Goal: Transaction & Acquisition: Purchase product/service

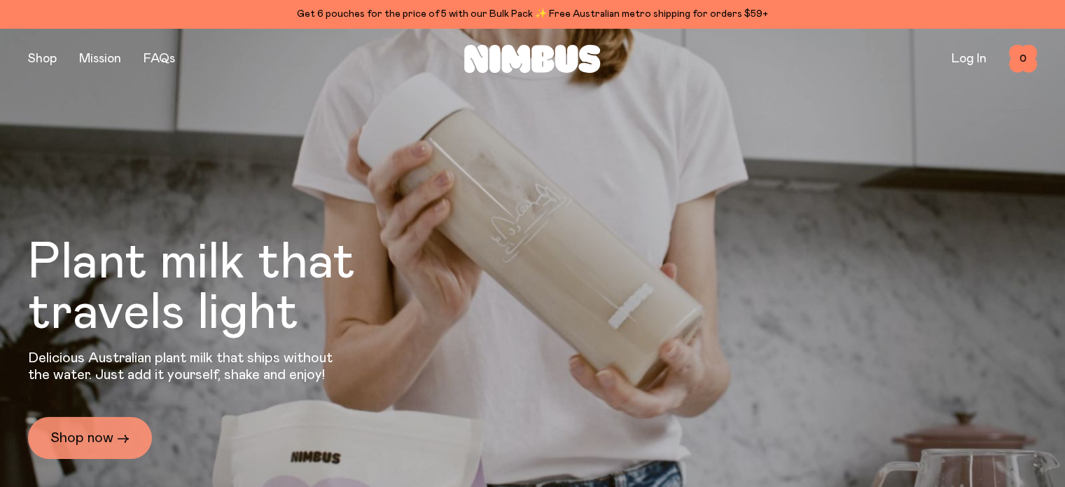
click at [97, 440] on link "Shop now →" at bounding box center [90, 438] width 124 height 42
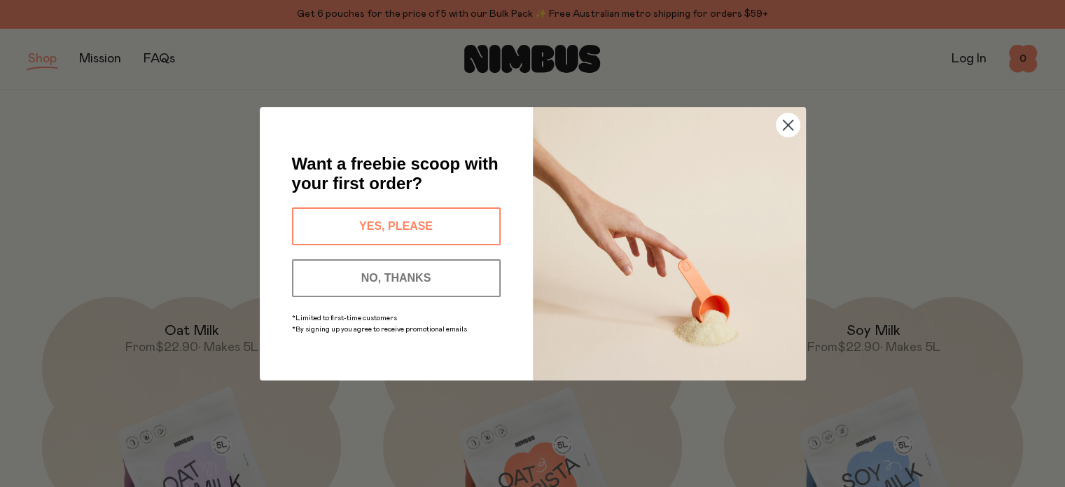
click at [791, 121] on icon "Close dialog" at bounding box center [788, 125] width 10 height 10
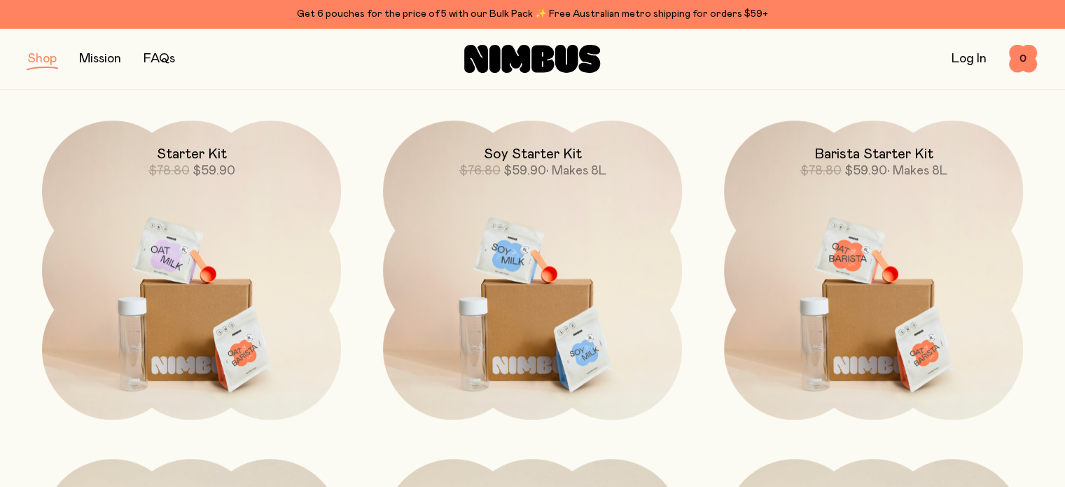
scroll to position [980, 0]
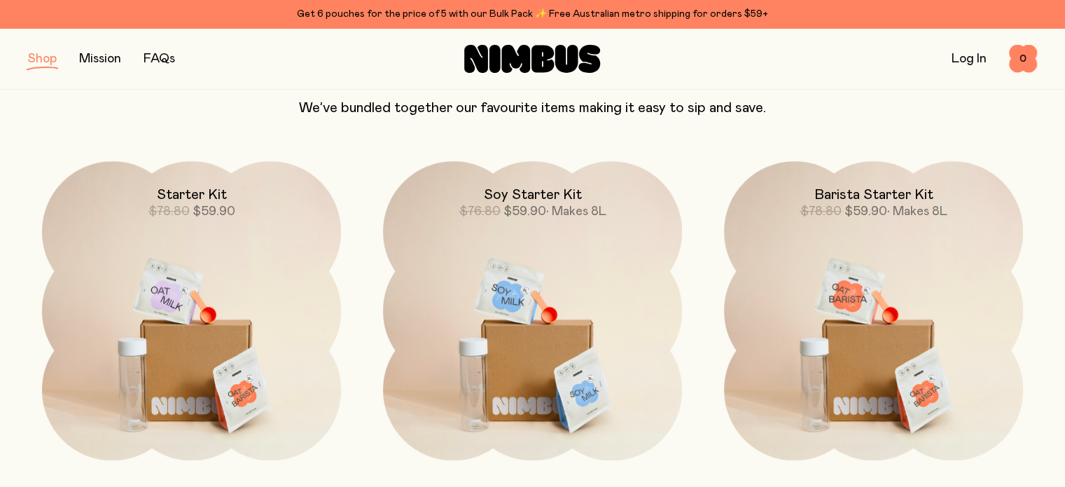
click at [209, 324] on img at bounding box center [191, 337] width 299 height 352
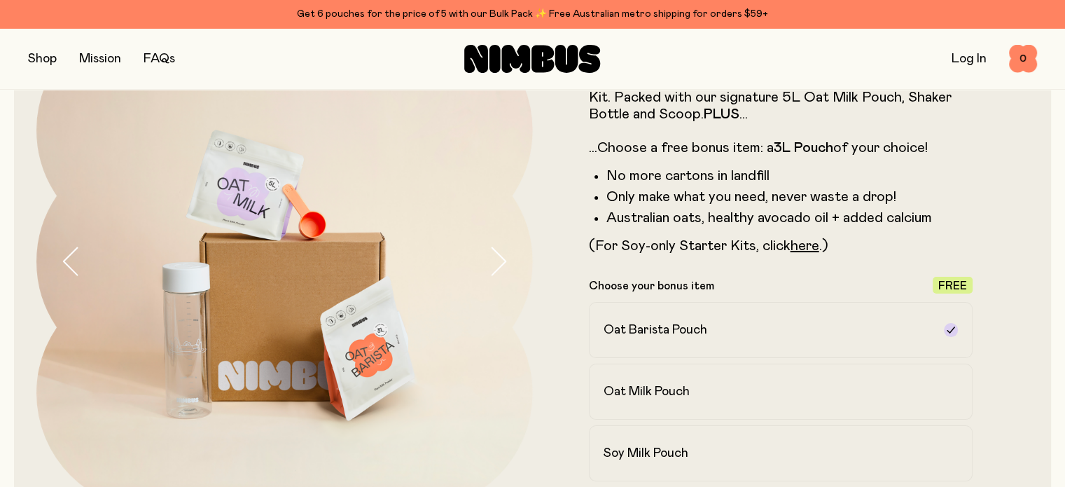
scroll to position [140, 0]
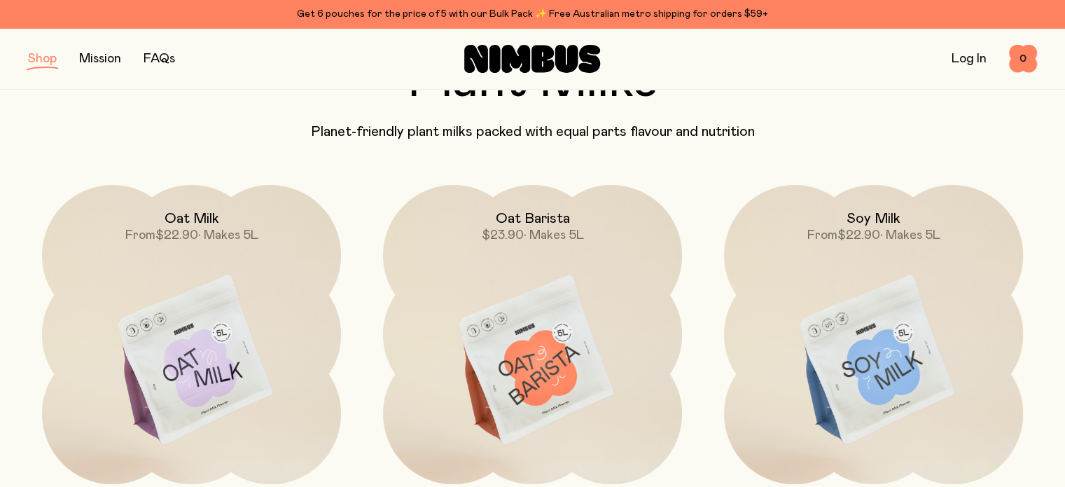
scroll to position [140, 0]
